Goal: Task Accomplishment & Management: Manage account settings

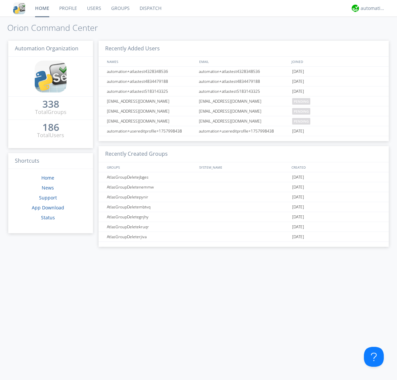
click at [94, 8] on link "Users" at bounding box center [94, 8] width 24 height 17
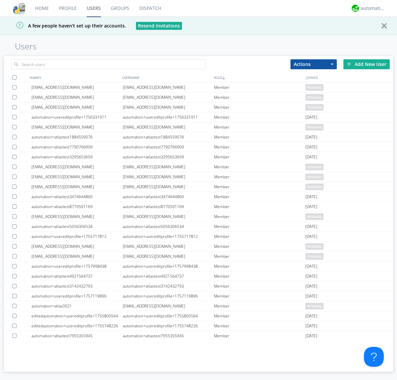
click at [367, 64] on div "Add New User" at bounding box center [367, 64] width 46 height 10
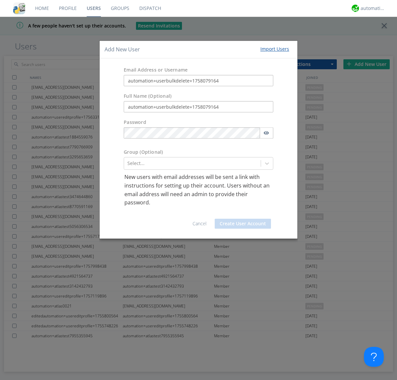
type input "automation+userbulkdelete+1758079164"
click at [243, 223] on button "Create User Account" at bounding box center [243, 224] width 56 height 10
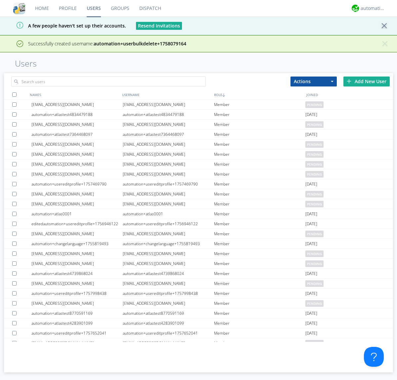
click at [367, 81] on div "Add New User" at bounding box center [367, 82] width 46 height 10
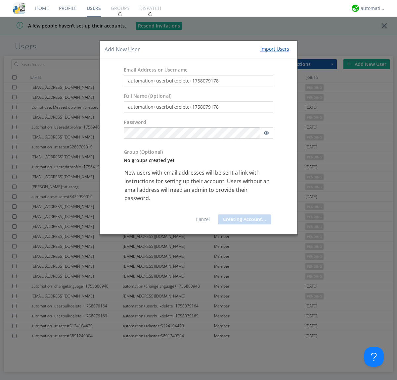
type input "automation+userbulkdelete+1758079178"
click at [243, 223] on button "Creating Account..." at bounding box center [244, 219] width 53 height 10
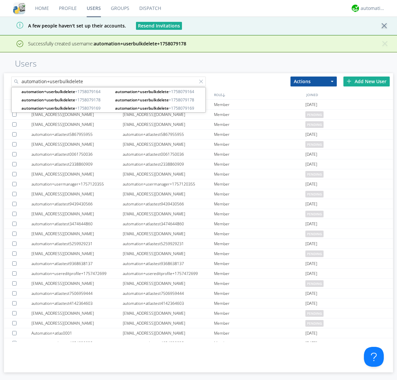
type input "automation+userbulkdelete"
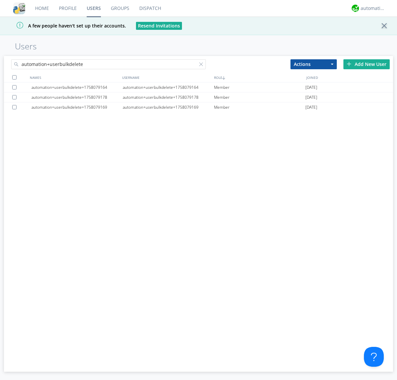
click at [14, 77] on div at bounding box center [14, 77] width 4 height 4
click at [314, 64] on button "Actions" at bounding box center [314, 64] width 46 height 10
click at [0, 0] on link "Delete User" at bounding box center [0, 0] width 0 height 0
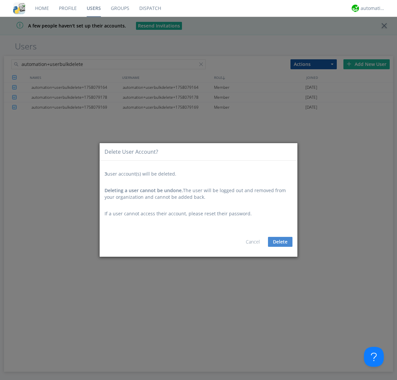
click at [281, 242] on button "Delete" at bounding box center [280, 242] width 25 height 10
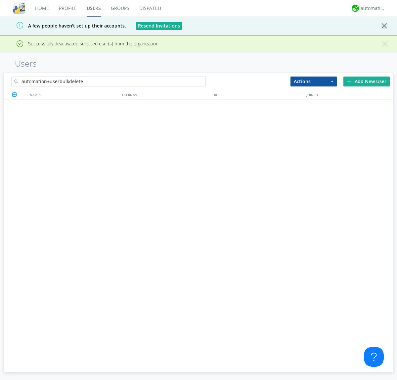
click at [203, 79] on div at bounding box center [202, 82] width 7 height 7
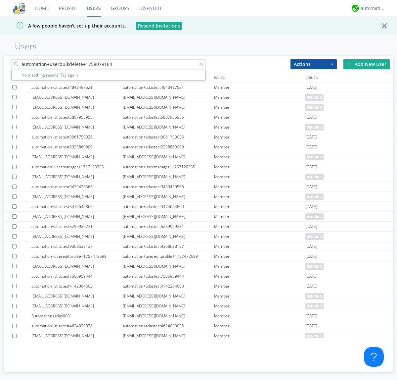
type input "automation+userbulkdelete+1758079164"
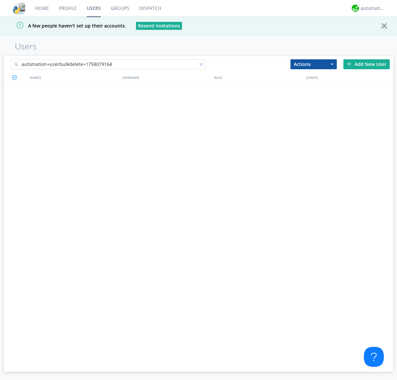
click at [203, 65] on div at bounding box center [202, 65] width 7 height 7
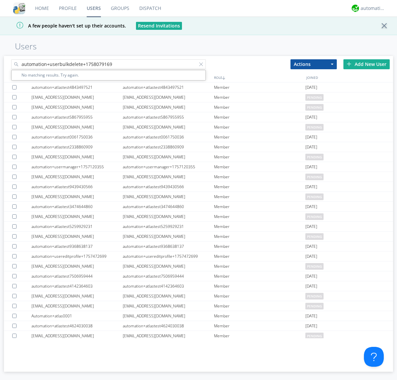
type input "automation+userbulkdelete+1758079169"
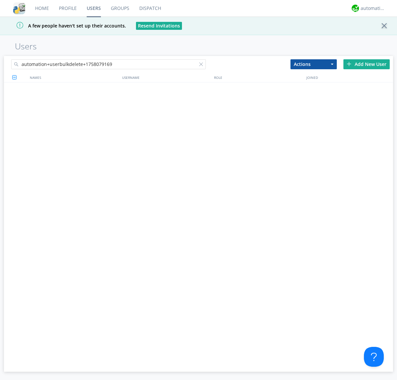
click at [203, 65] on div at bounding box center [202, 65] width 7 height 7
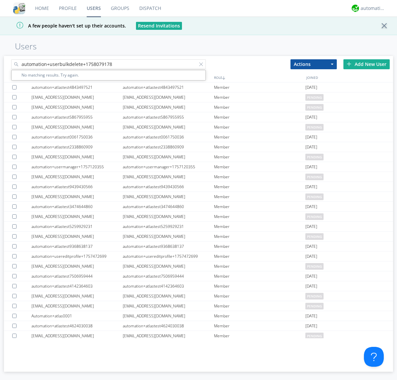
type input "automation+userbulkdelete+1758079178"
